Goal: Task Accomplishment & Management: Use online tool/utility

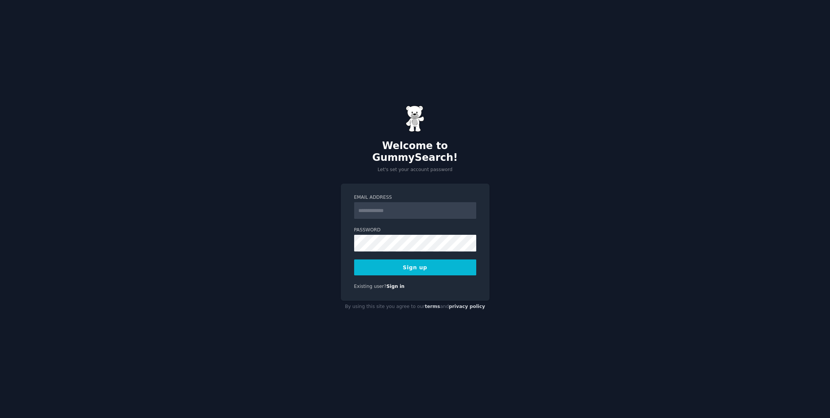
click at [378, 206] on input "Email Address" at bounding box center [415, 210] width 122 height 17
type input "**********"
click at [409, 262] on button "Sign up" at bounding box center [415, 267] width 122 height 16
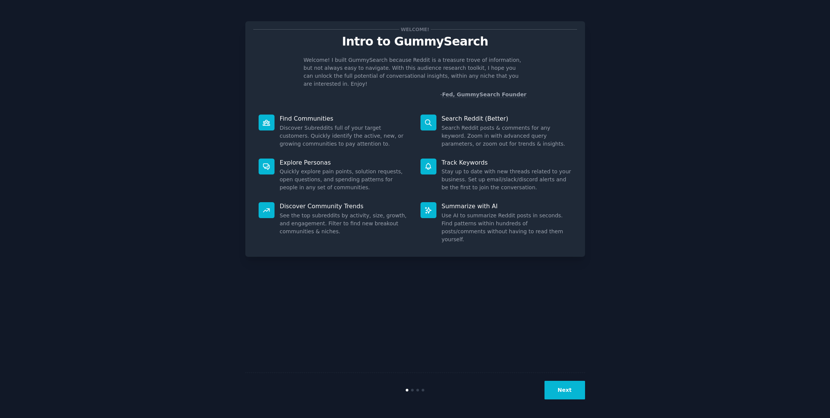
click at [570, 383] on button "Next" at bounding box center [565, 390] width 41 height 19
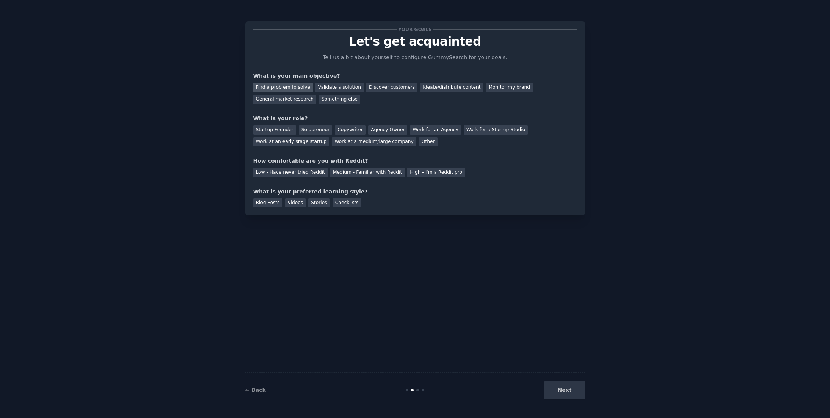
click at [294, 88] on div "Find a problem to solve" at bounding box center [283, 87] width 60 height 9
click at [346, 88] on div "Validate a solution" at bounding box center [340, 87] width 48 height 9
click at [295, 85] on div "Find a problem to solve" at bounding box center [283, 87] width 60 height 9
click at [311, 130] on div "Solopreneur" at bounding box center [315, 129] width 33 height 9
click at [372, 173] on div "Medium - Familiar with Reddit" at bounding box center [367, 172] width 74 height 9
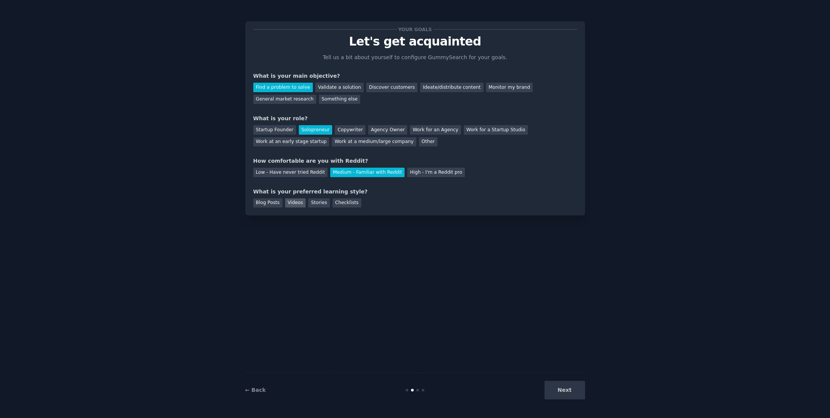
click at [296, 202] on div "Videos" at bounding box center [295, 202] width 21 height 9
click at [574, 390] on button "Next" at bounding box center [565, 390] width 41 height 19
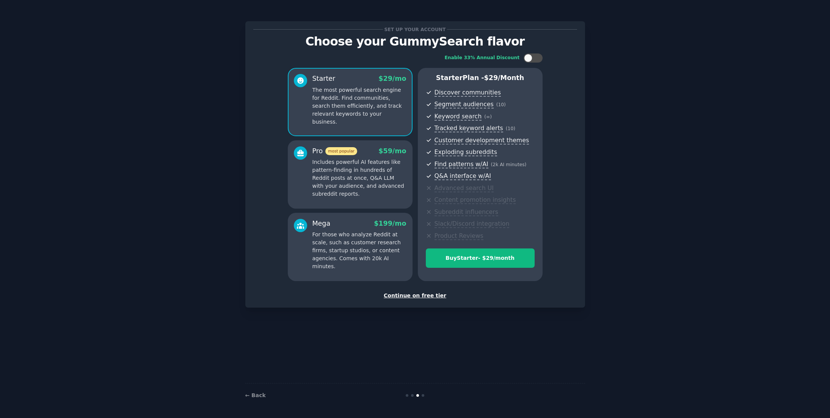
click at [429, 297] on div "Continue on free tier" at bounding box center [415, 296] width 324 height 8
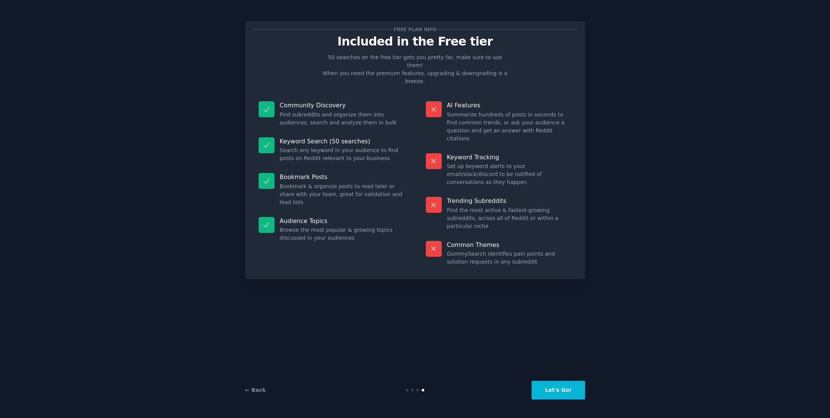
click at [567, 393] on button "Let's Go!" at bounding box center [558, 390] width 53 height 19
